Goal: Check status: Check status

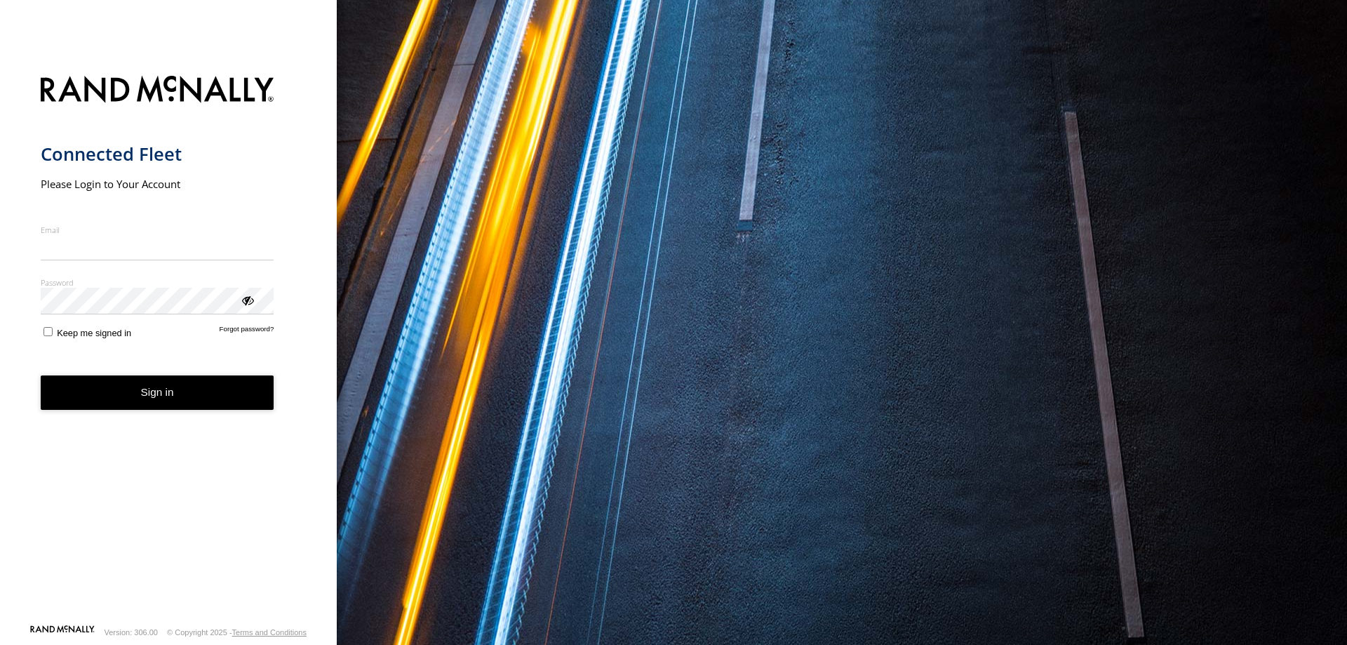
type input "**********"
click at [144, 413] on form "**********" at bounding box center [169, 345] width 256 height 556
click at [202, 410] on button "Sign in" at bounding box center [158, 392] width 234 height 34
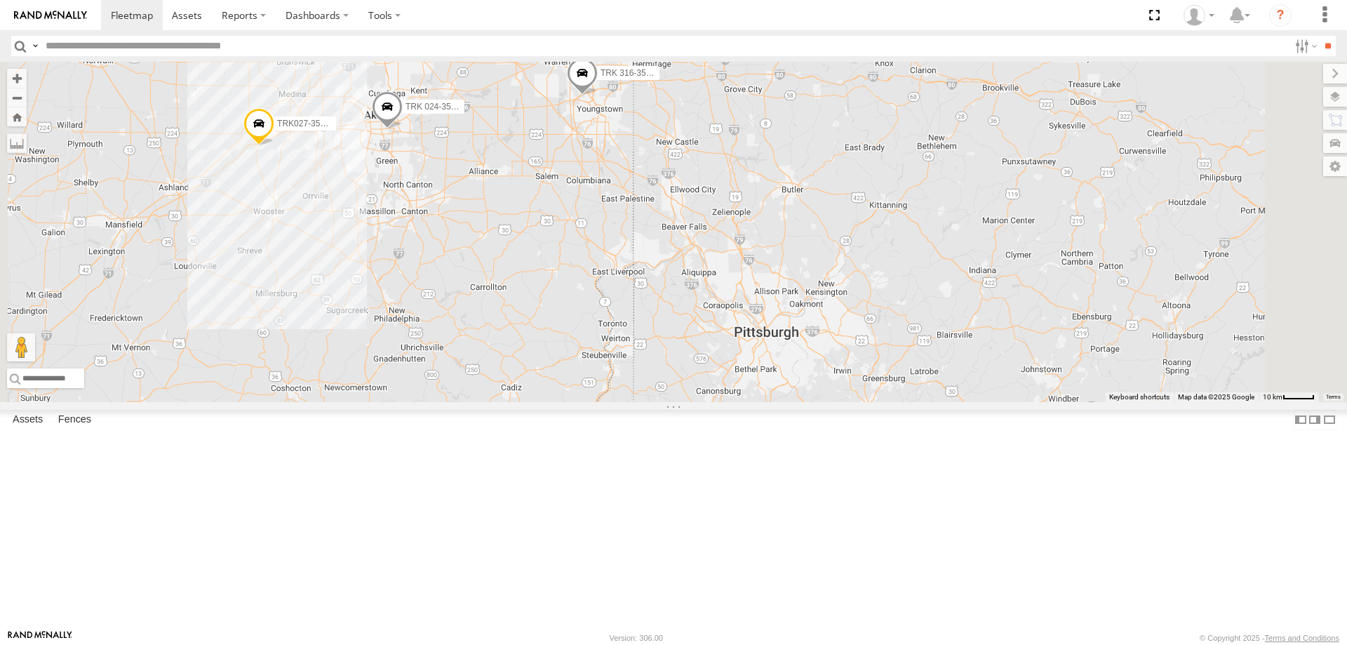
drag, startPoint x: 760, startPoint y: 115, endPoint x: 727, endPoint y: 295, distance: 182.6
click at [727, 295] on div "TRK 316-357660106500838 TRK 017-357660106500937 TRK 024-357660106501281 TRK 026…" at bounding box center [673, 232] width 1347 height 340
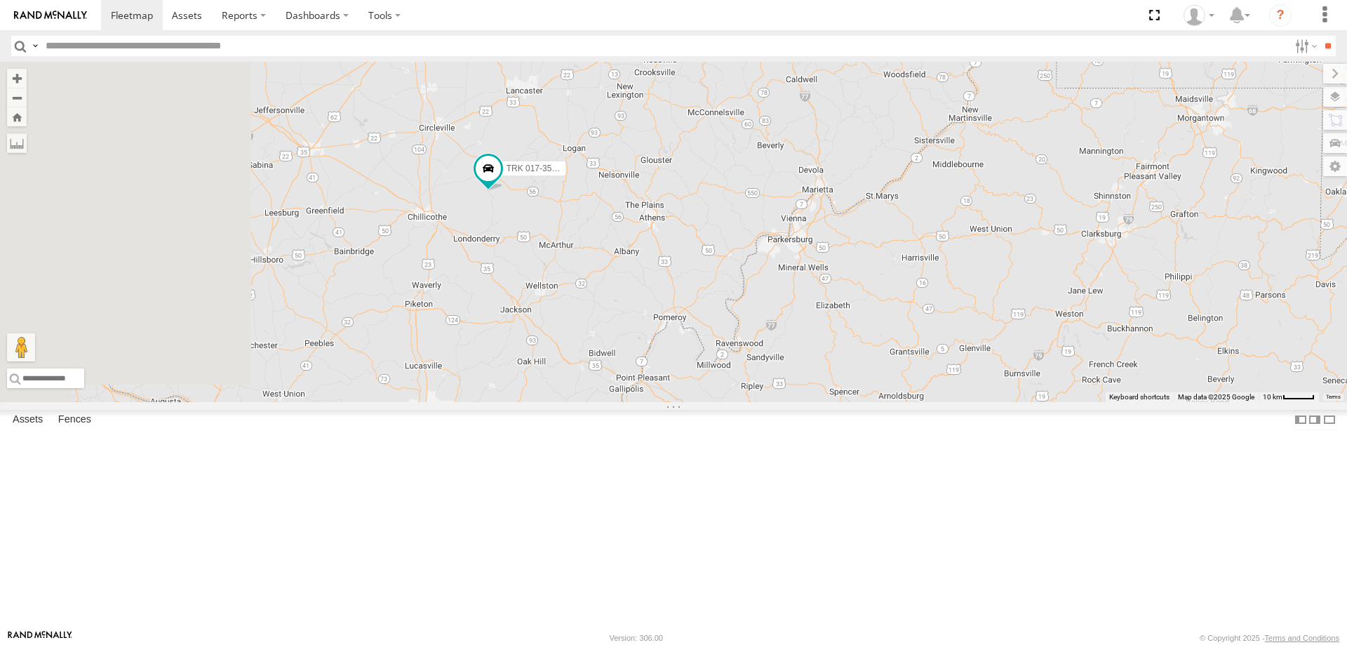
drag, startPoint x: 605, startPoint y: 304, endPoint x: 726, endPoint y: 342, distance: 126.3
click at [726, 342] on div "TRK 316-357660106500838 TRK 017-357660106500937 TRK 024-357660106501281 TRK 026…" at bounding box center [673, 232] width 1347 height 340
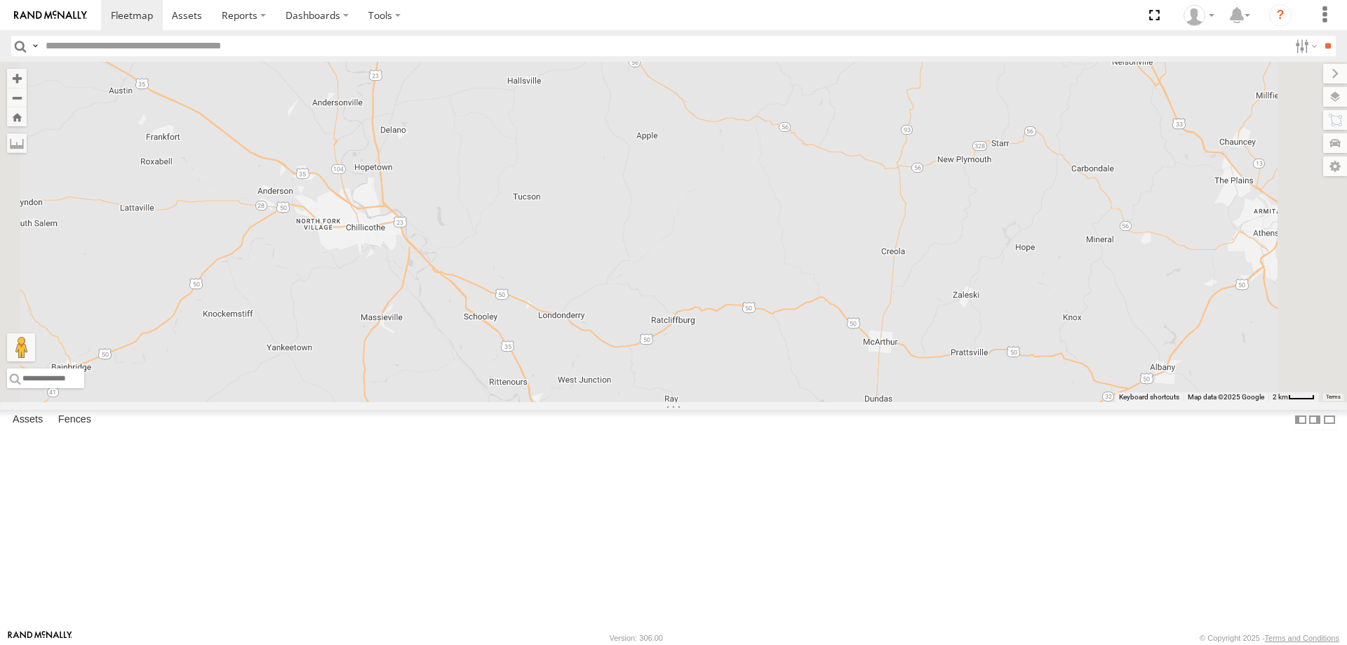
drag, startPoint x: 751, startPoint y: 196, endPoint x: 731, endPoint y: 343, distance: 148.0
click at [731, 343] on div "TRK 316-357660106500838 TRK 017-357660106500937 TRK 024-357660106501281 TRK 026…" at bounding box center [673, 232] width 1347 height 340
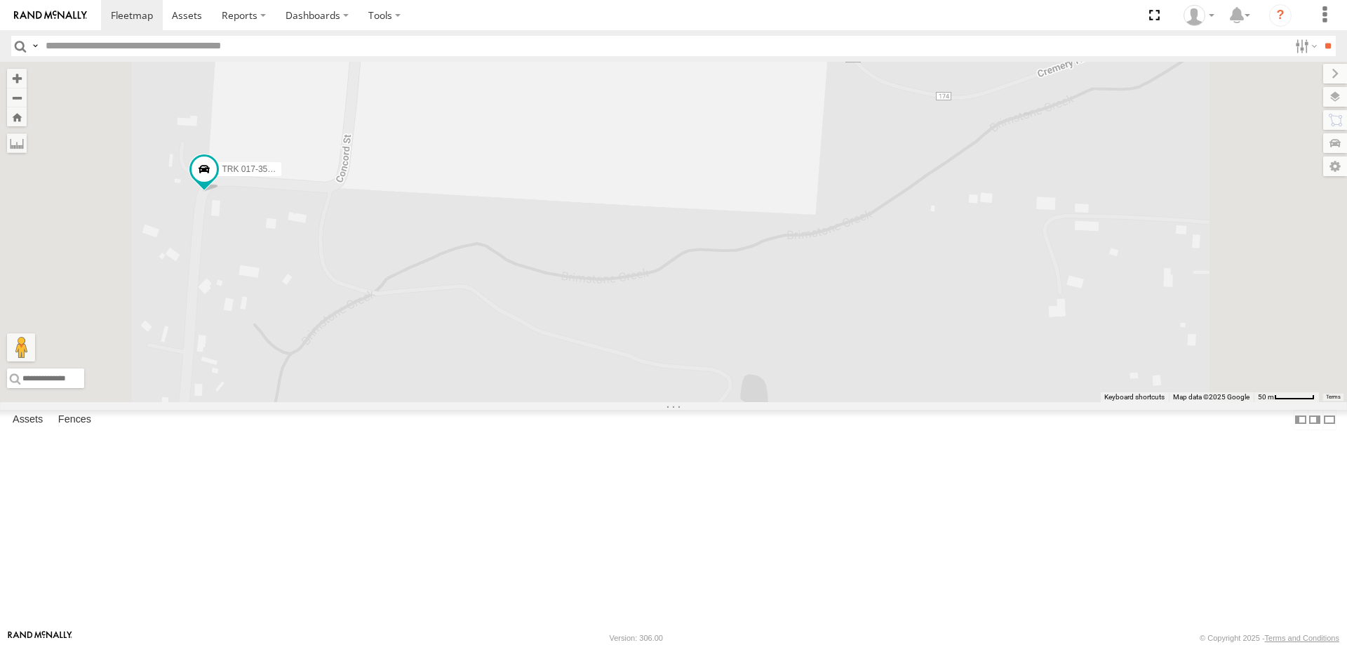
drag, startPoint x: 473, startPoint y: 335, endPoint x: 692, endPoint y: 356, distance: 220.7
click at [690, 356] on div "TRK 316-357660106500838 TRK 017-357660106500937 TRK 024-357660106501281 TRK 026…" at bounding box center [673, 232] width 1347 height 340
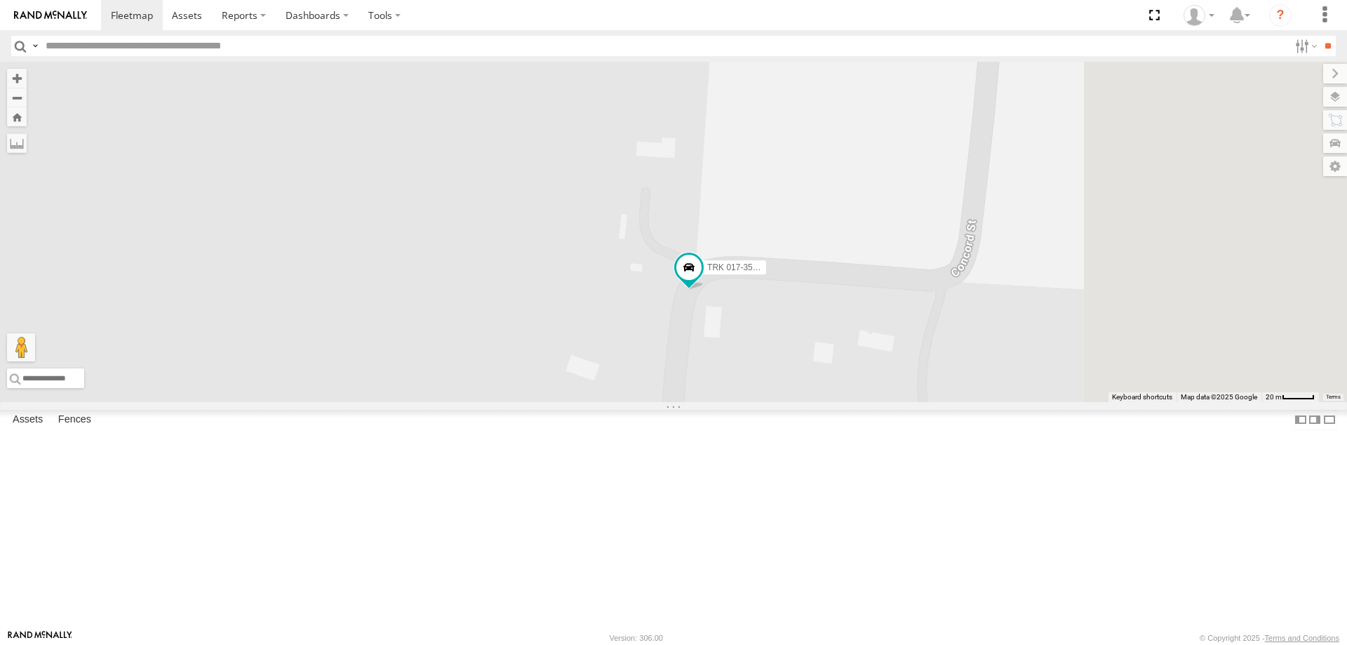
drag, startPoint x: 885, startPoint y: 339, endPoint x: 680, endPoint y: 404, distance: 215.0
click at [692, 399] on div "TRK 316-357660106500838 TRK 017-357660106500937 TRK 024-357660106501281 TRK 026…" at bounding box center [673, 232] width 1347 height 340
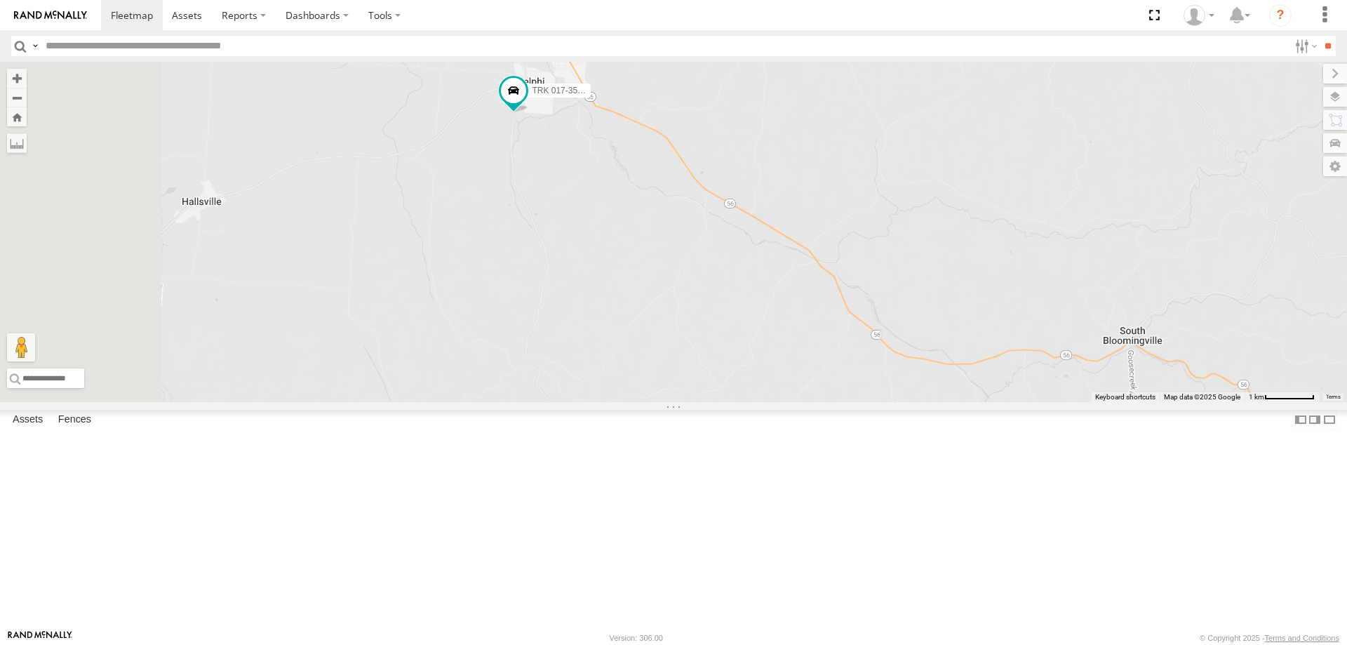
drag, startPoint x: 436, startPoint y: 453, endPoint x: 617, endPoint y: 282, distance: 248.7
click at [617, 282] on div "TRK 316-357660106500838 TRK 017-357660106500937 TRK 024-357660106501281 TRK 026…" at bounding box center [673, 232] width 1347 height 340
drag, startPoint x: 751, startPoint y: 342, endPoint x: 726, endPoint y: 142, distance: 201.5
click at [726, 145] on div "TRK 316-357660106500838 TRK 017-357660106500937 TRK 024-357660106501281 TRK 026…" at bounding box center [673, 232] width 1347 height 340
drag, startPoint x: 731, startPoint y: 297, endPoint x: 686, endPoint y: 122, distance: 180.4
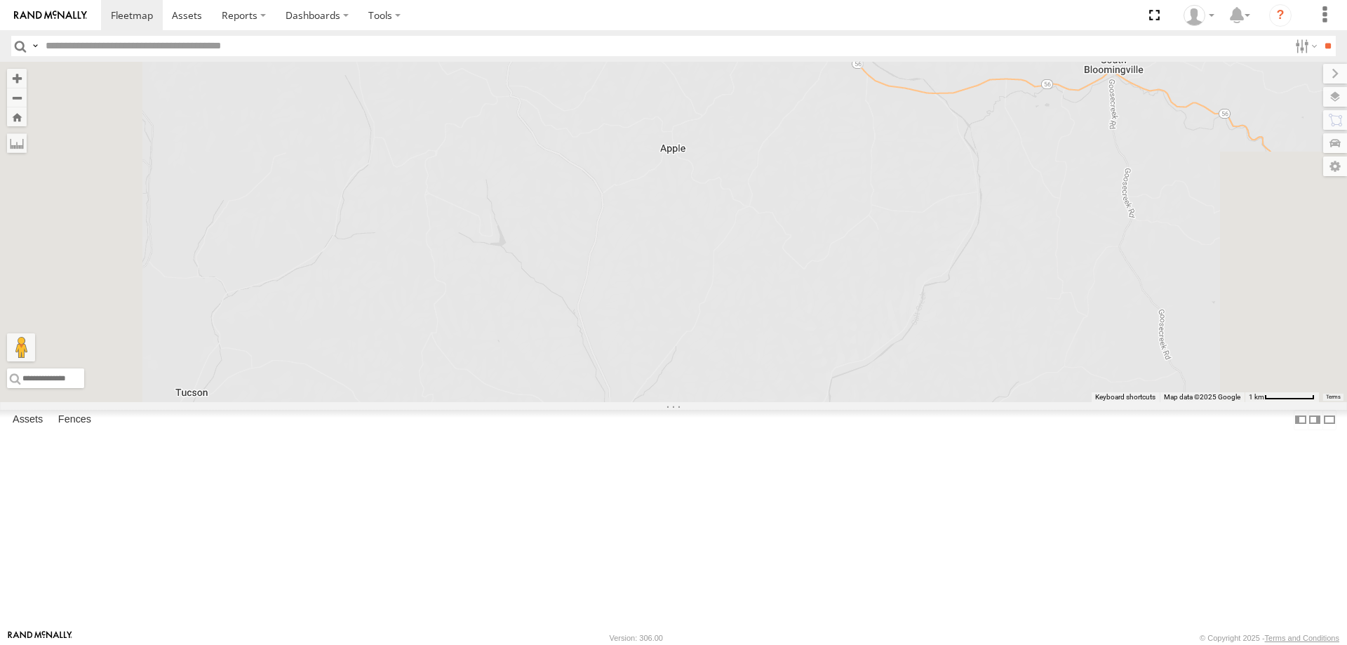
click at [686, 122] on div "TRK 316-357660106500838 TRK 017-357660106500937 TRK 024-357660106501281 TRK 026…" at bounding box center [673, 232] width 1347 height 340
drag, startPoint x: 703, startPoint y: 312, endPoint x: 744, endPoint y: 516, distance: 208.3
click at [744, 402] on div "TRK 316-357660106500838 TRK 017-357660106500937 TRK 024-357660106501281 TRK 026…" at bounding box center [673, 232] width 1347 height 340
